Goal: Task Accomplishment & Management: Use online tool/utility

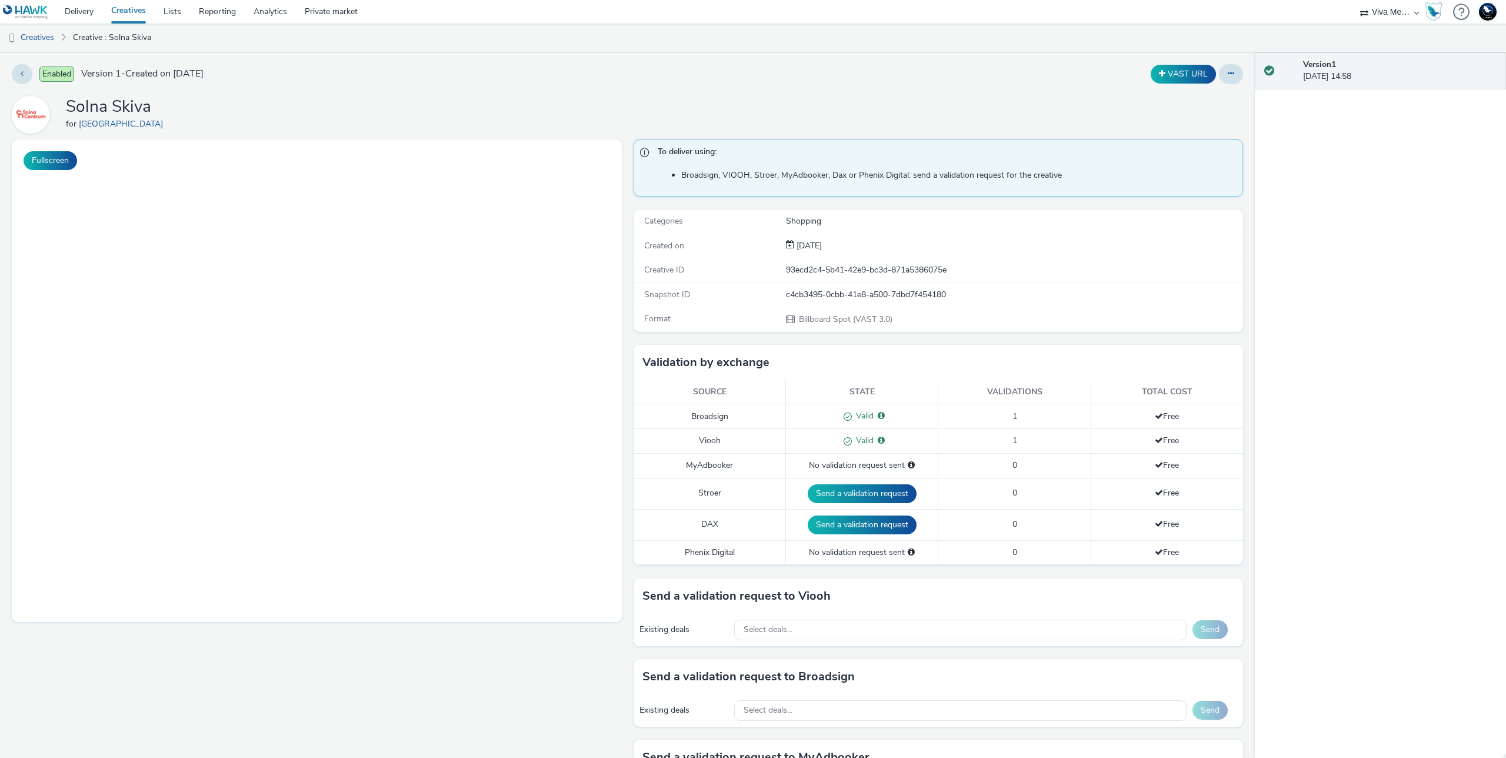
select select "b34ceae8-b405-47a5-9a73-edd6bbb83581"
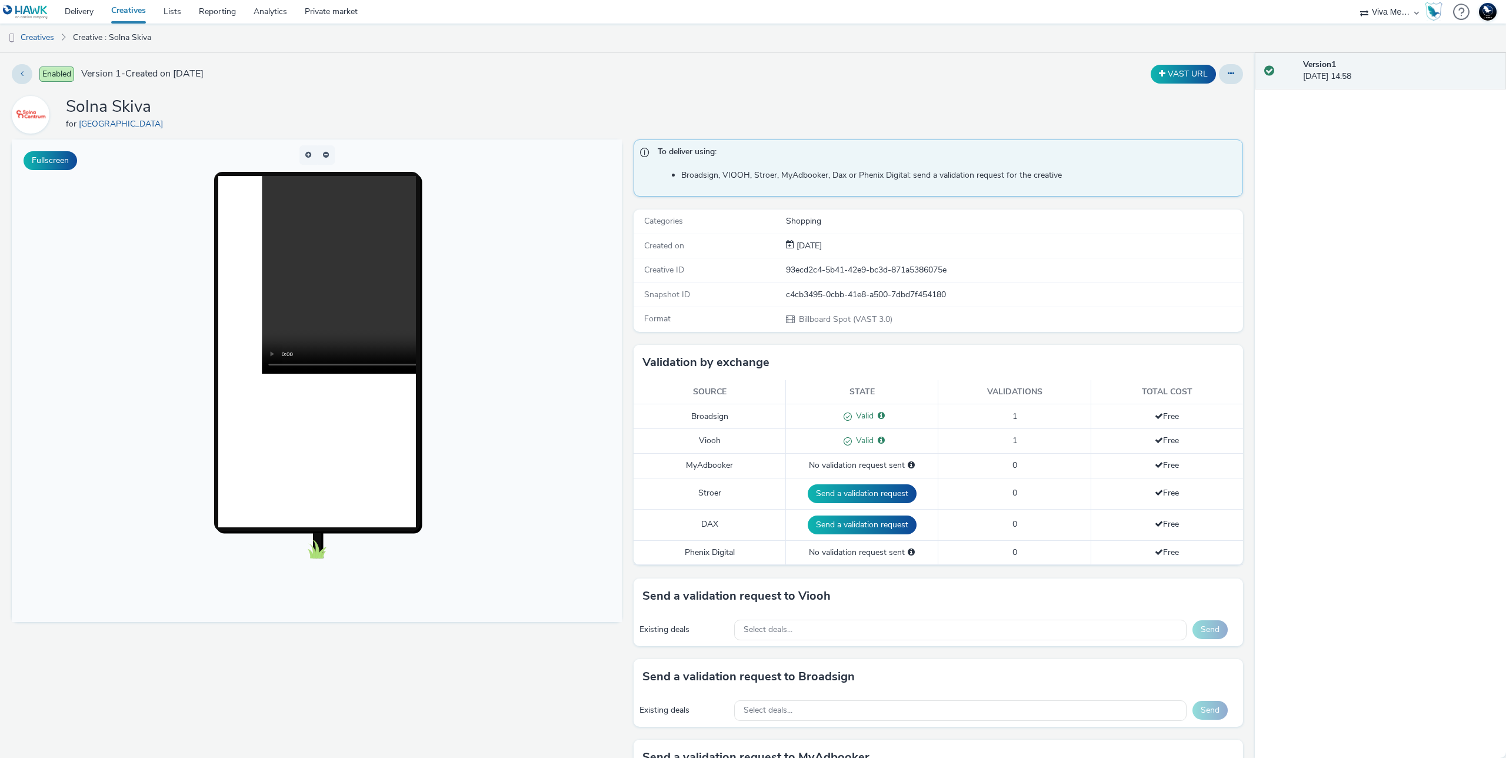
click at [859, 419] on span "Valid" at bounding box center [863, 415] width 22 height 11
click at [307, 304] on video at bounding box center [458, 275] width 395 height 198
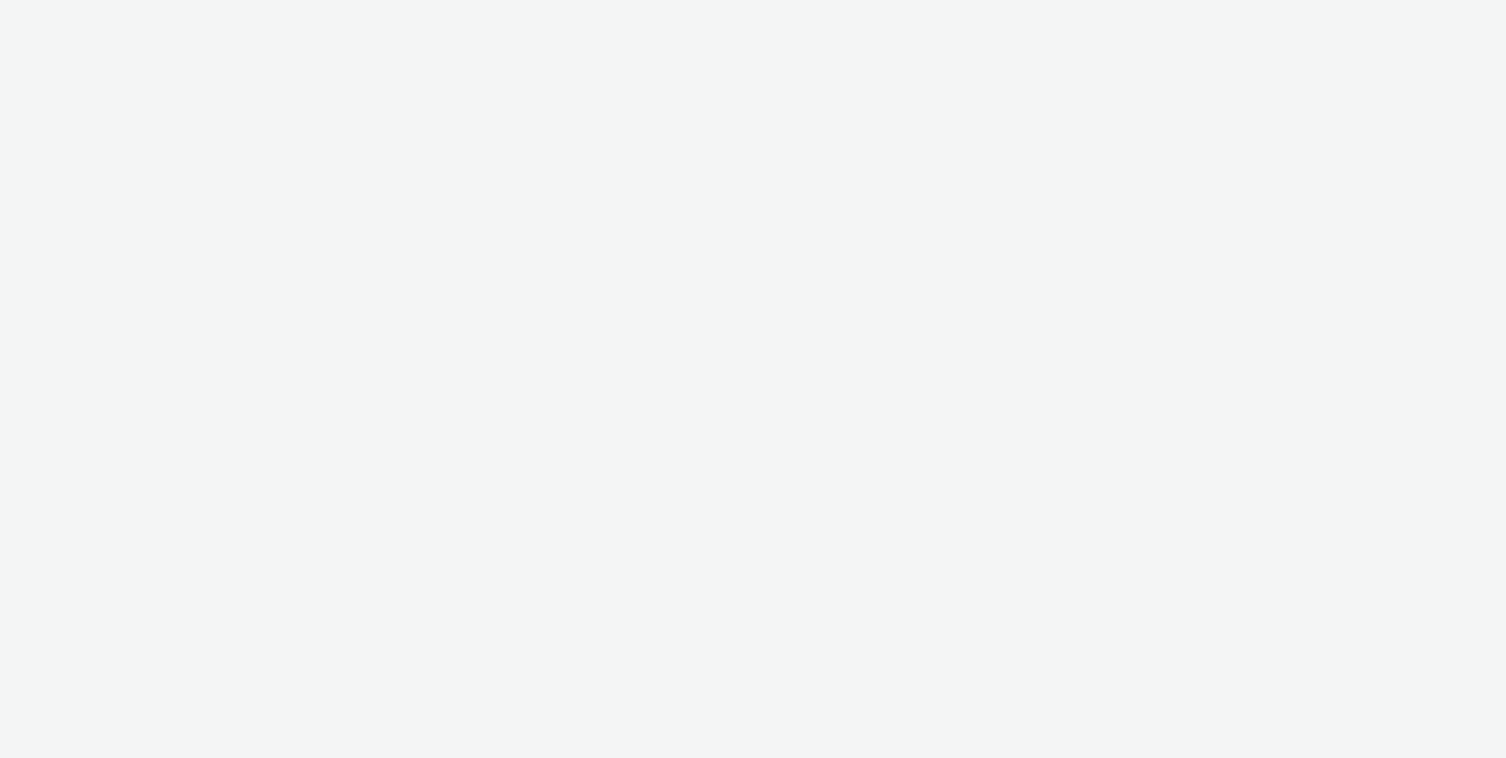
select select "b34ceae8-b405-47a5-9a73-edd6bbb83581"
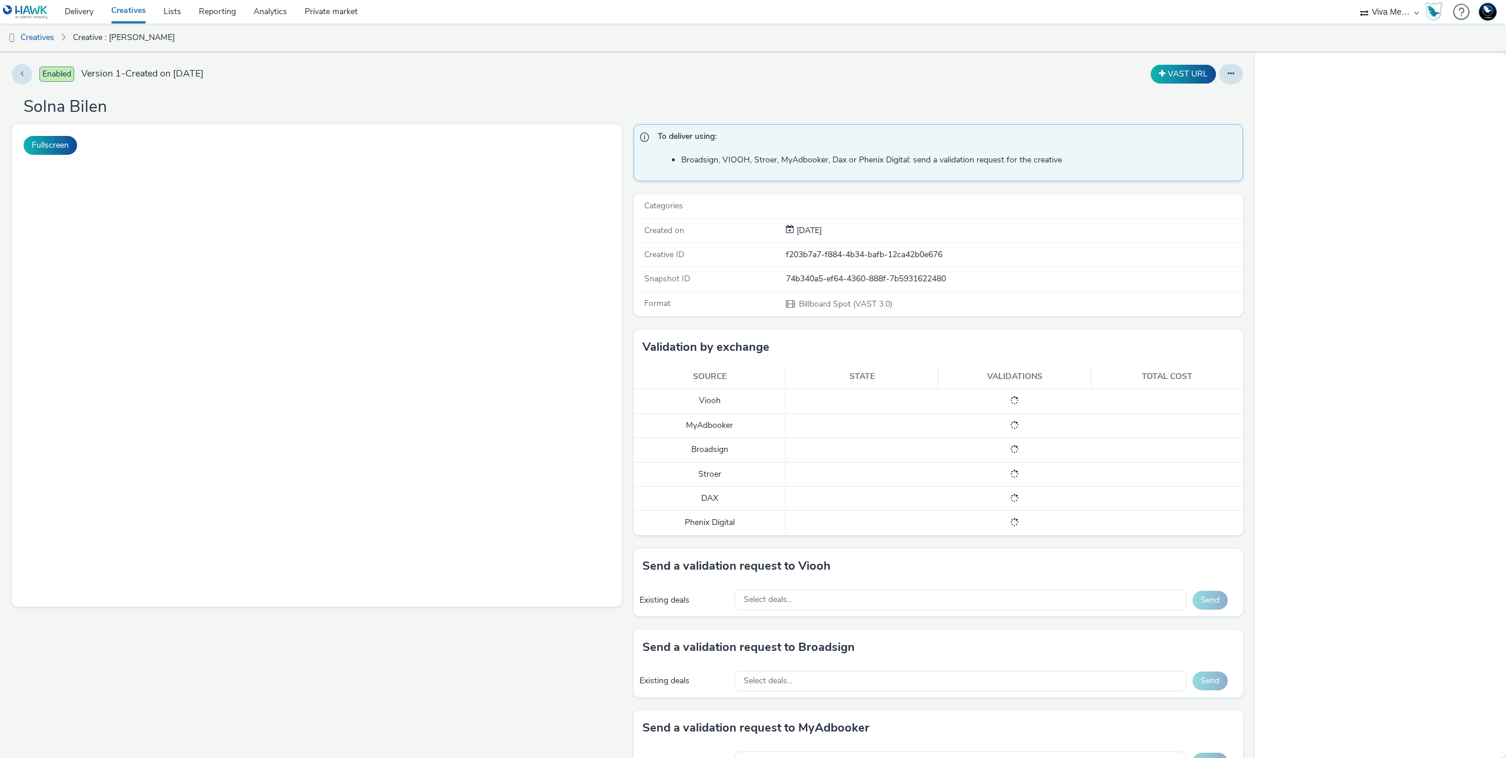
select select "b34ceae8-b405-47a5-9a73-edd6bbb83581"
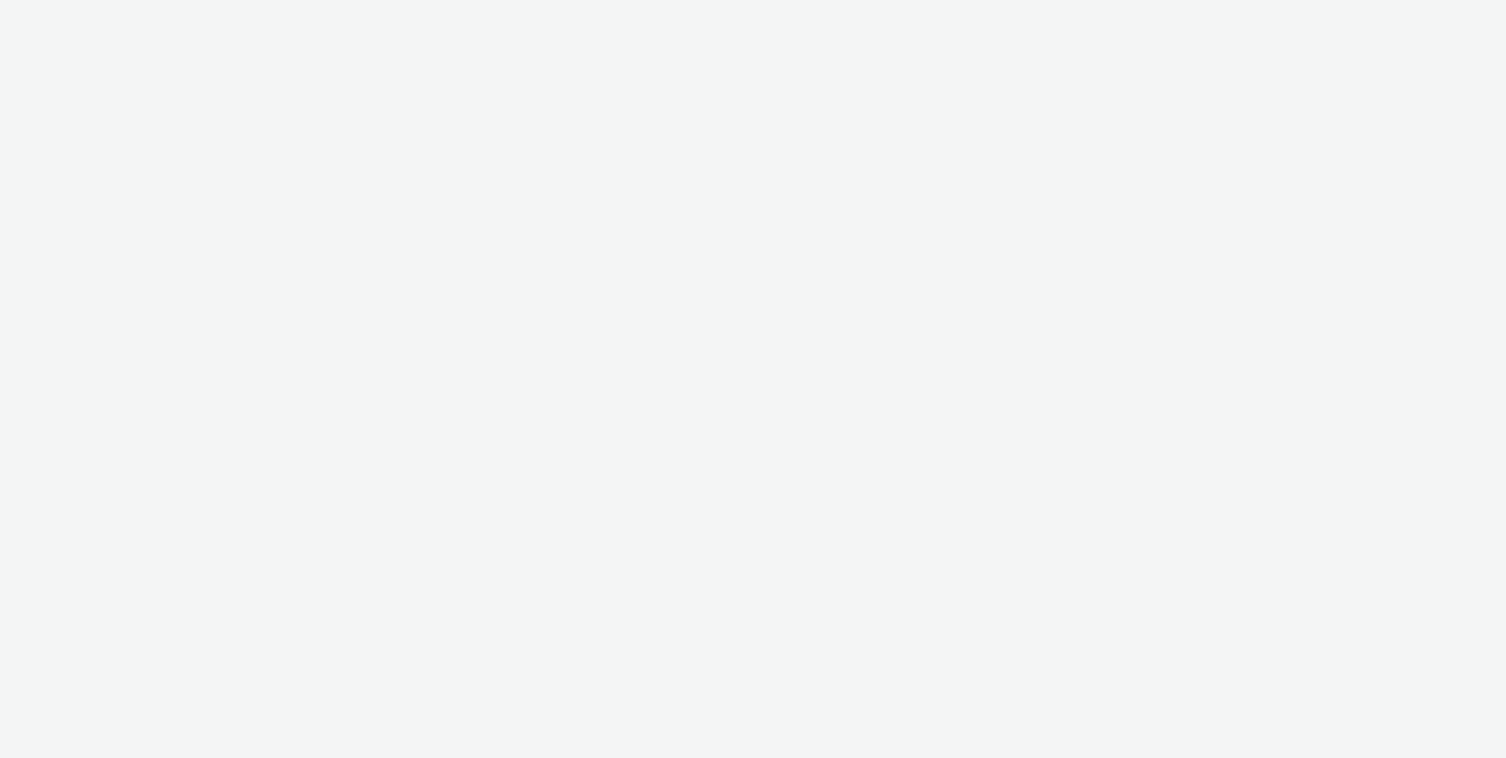
select select "b34ceae8-b405-47a5-9a73-edd6bbb83581"
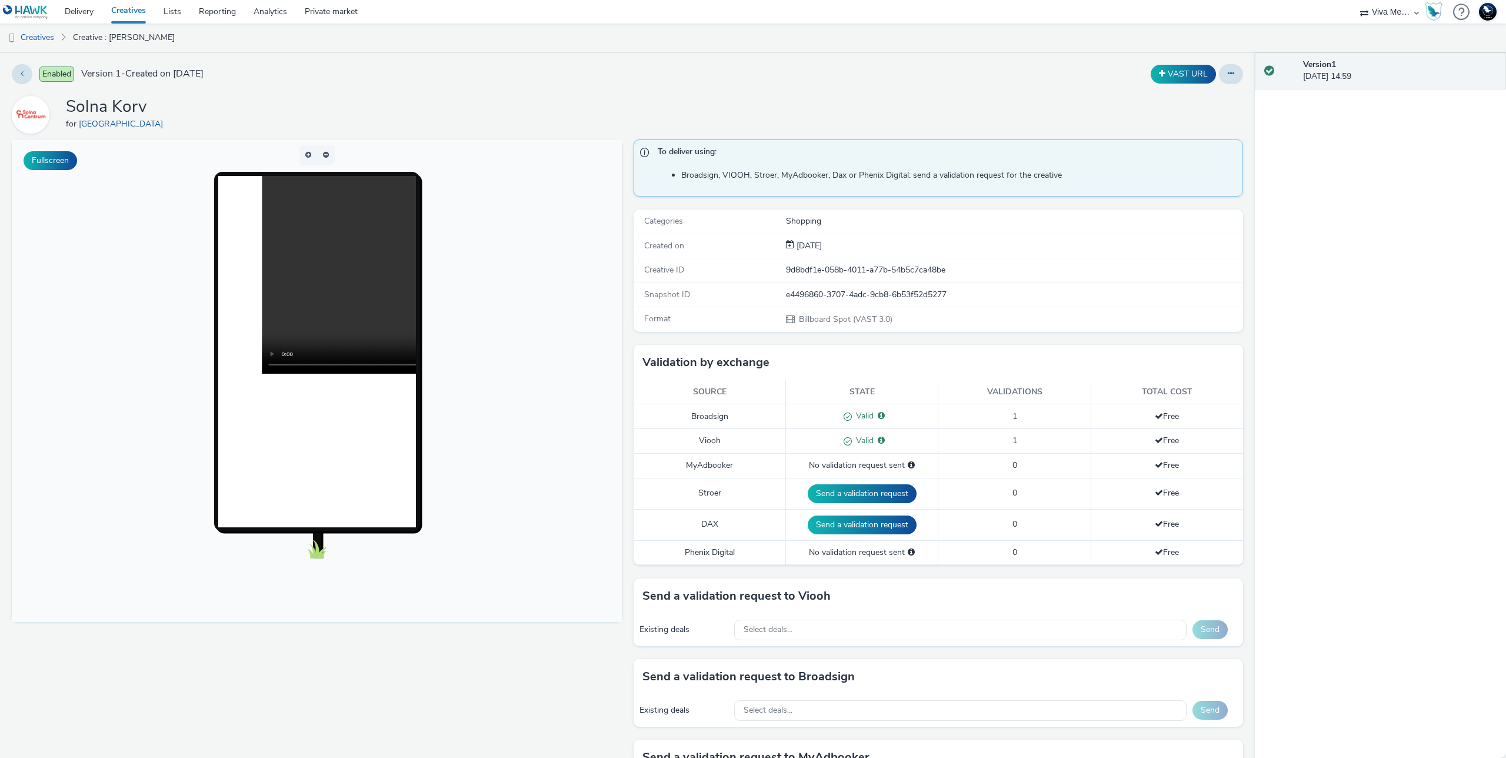
click at [348, 366] on video at bounding box center [458, 275] width 395 height 198
click at [506, 445] on body at bounding box center [317, 380] width 610 height 482
click at [333, 317] on video at bounding box center [458, 275] width 395 height 198
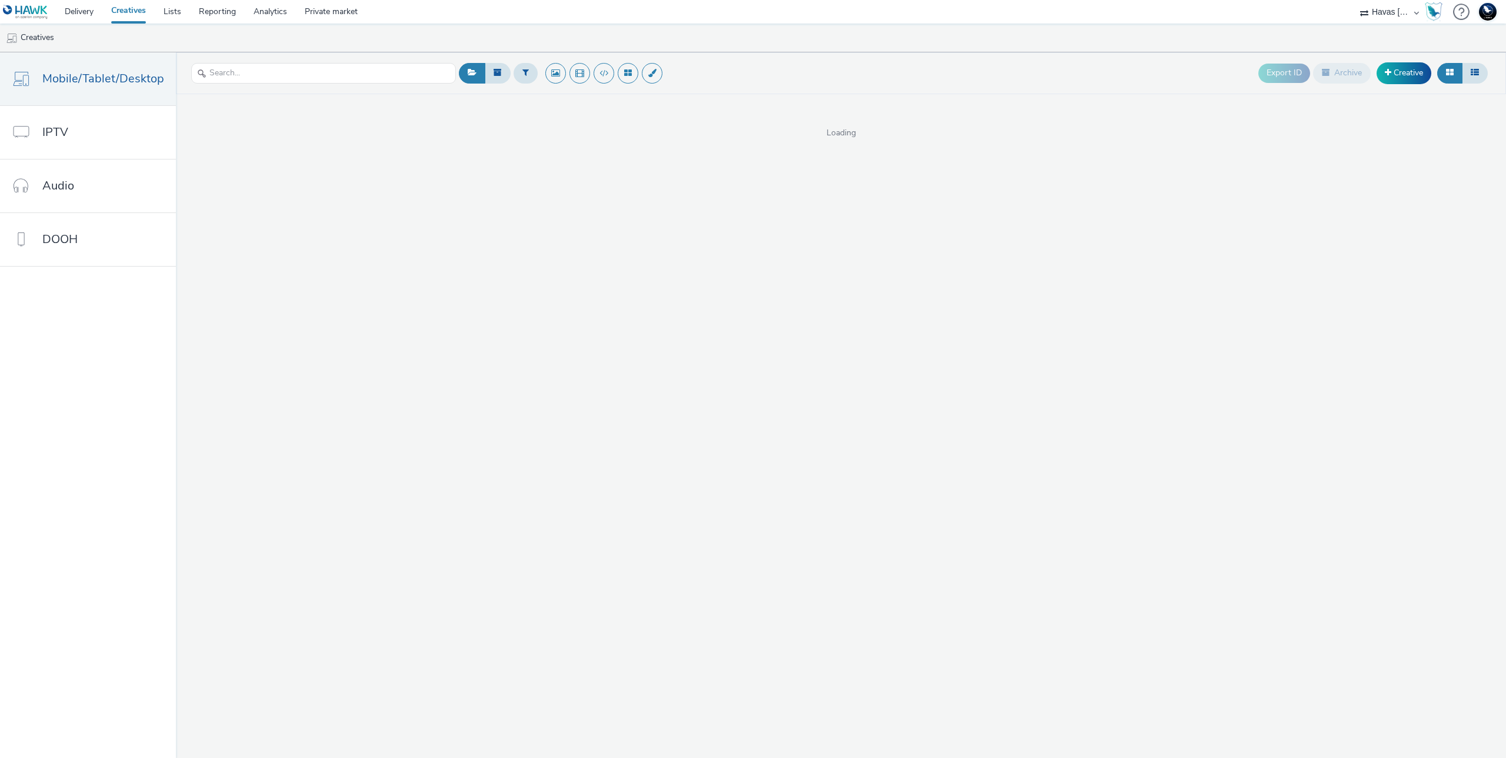
select select "ea06b517-4720-4a42-ac0a-740ca62f4ef0"
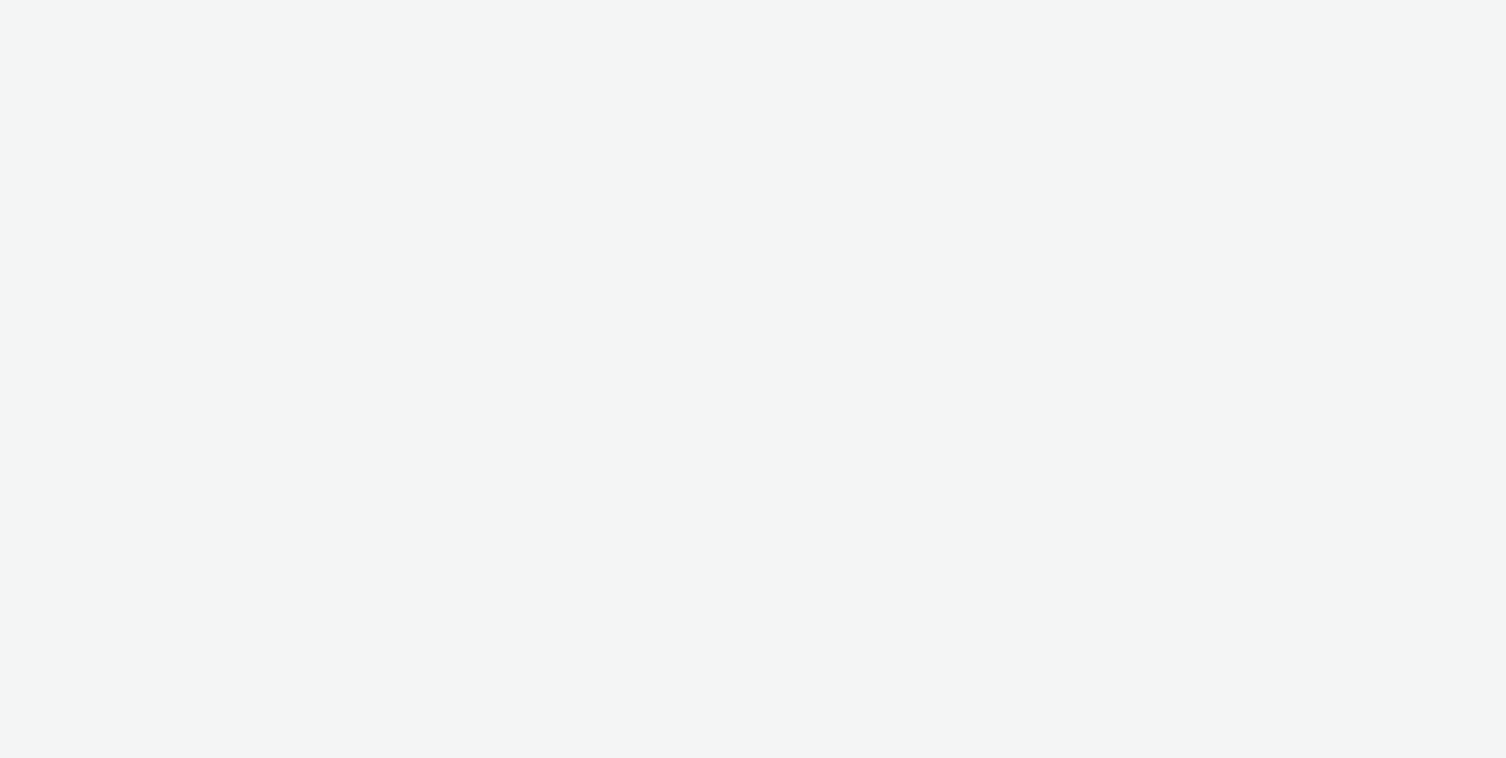
select select "ea06b517-4720-4a42-ac0a-740ca62f4ef0"
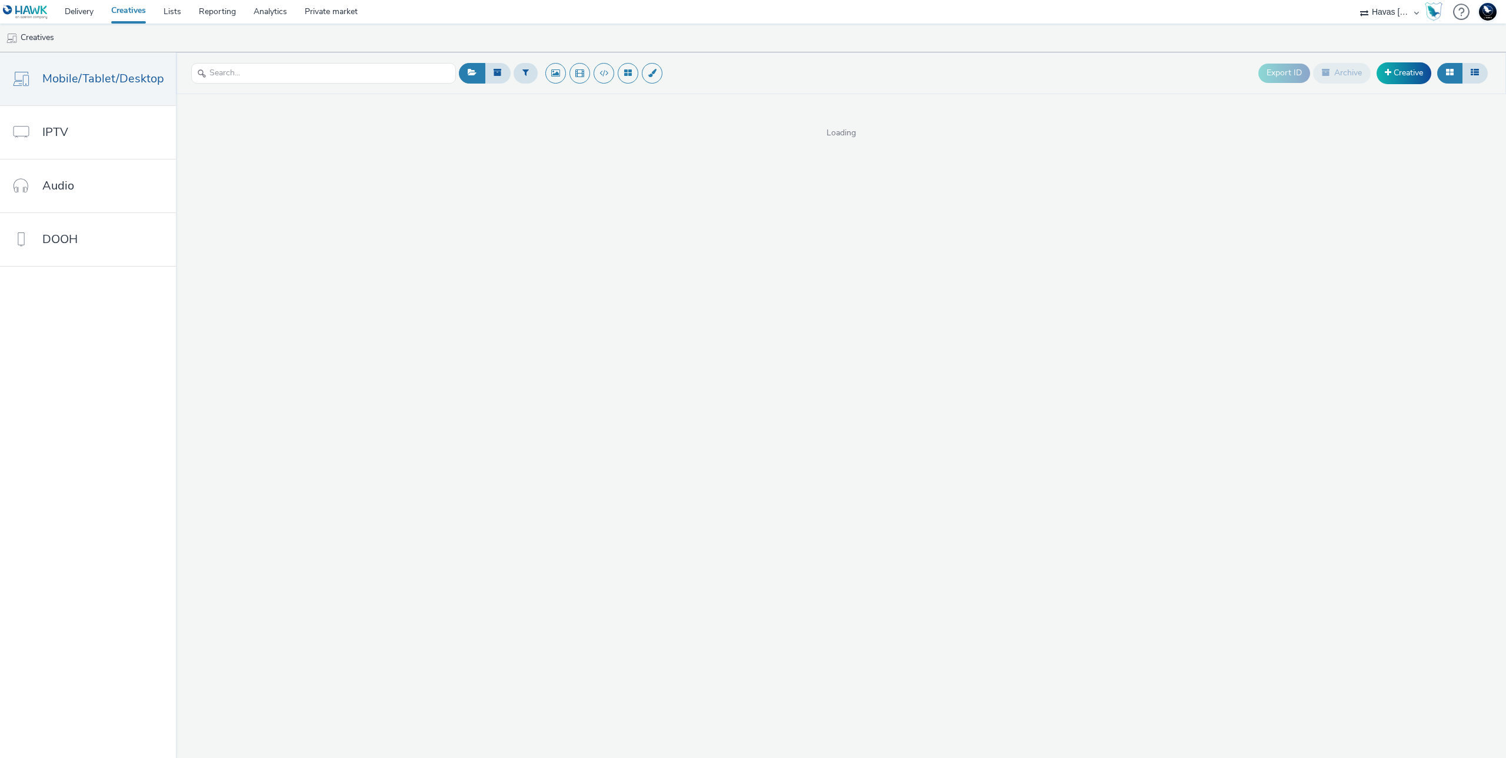
select select "ea06b517-4720-4a42-ac0a-740ca62f4ef0"
select select "b34ceae8-b405-47a5-9a73-edd6bbb83581"
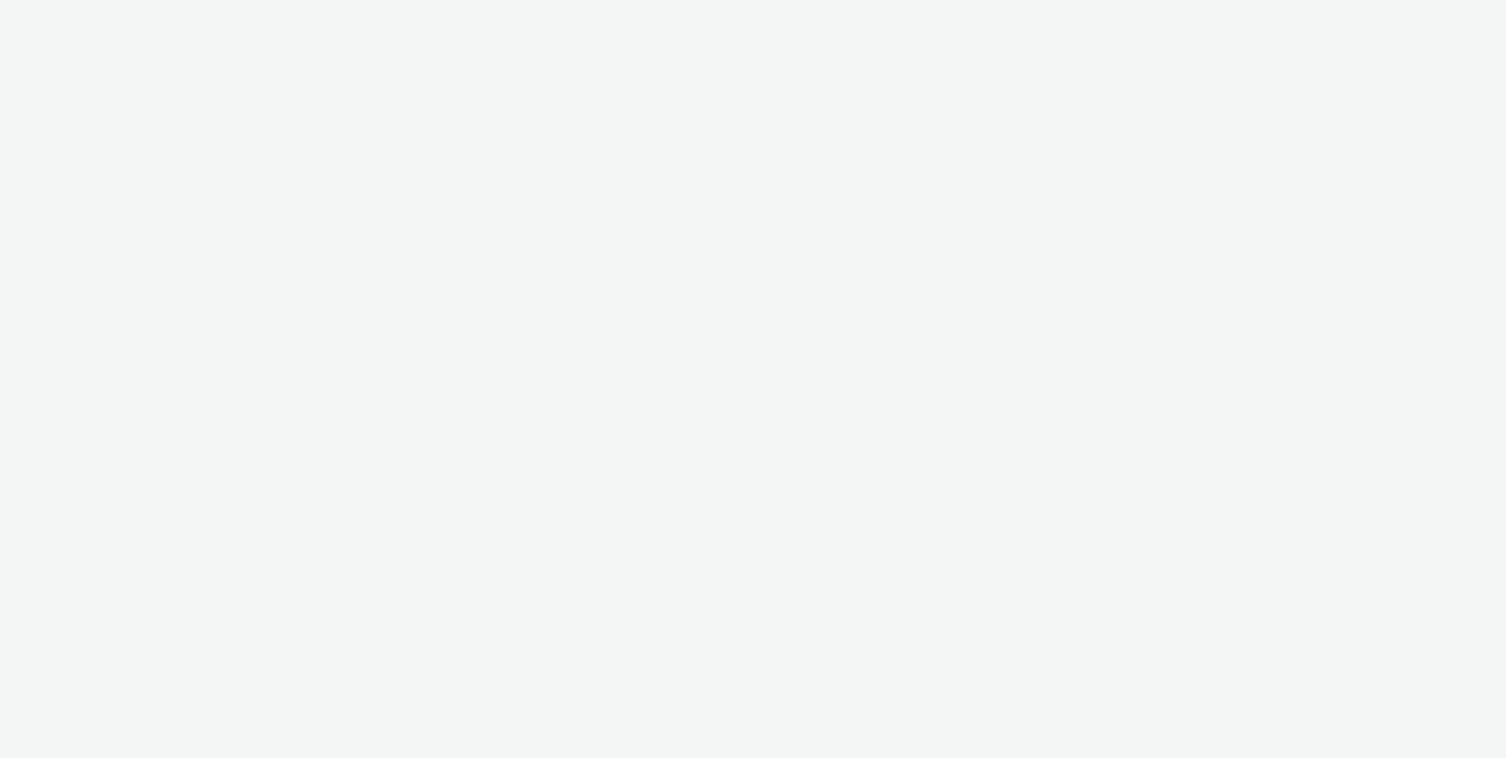
select select "b34ceae8-b405-47a5-9a73-edd6bbb83581"
